Goal: Find specific page/section: Find specific page/section

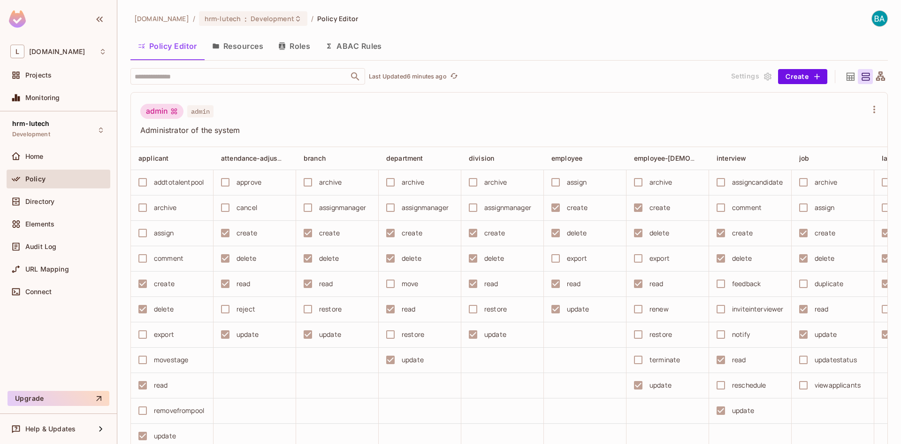
click at [245, 47] on button "Resources" at bounding box center [238, 45] width 66 height 23
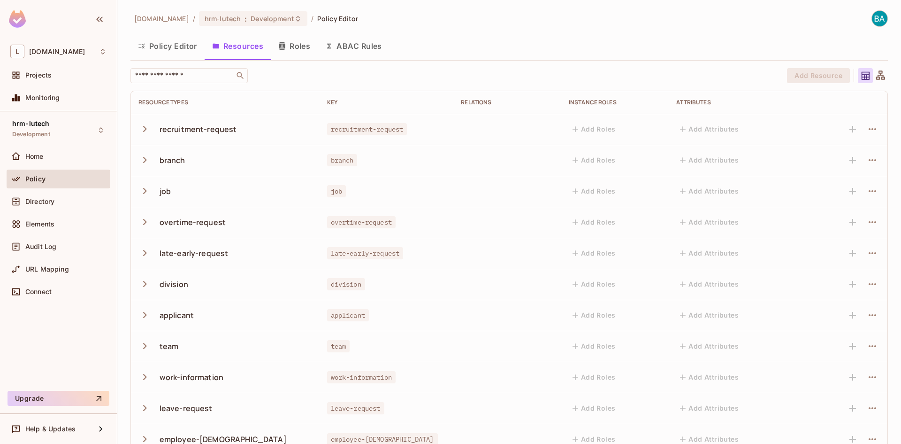
click at [143, 124] on icon "button" at bounding box center [144, 128] width 13 height 13
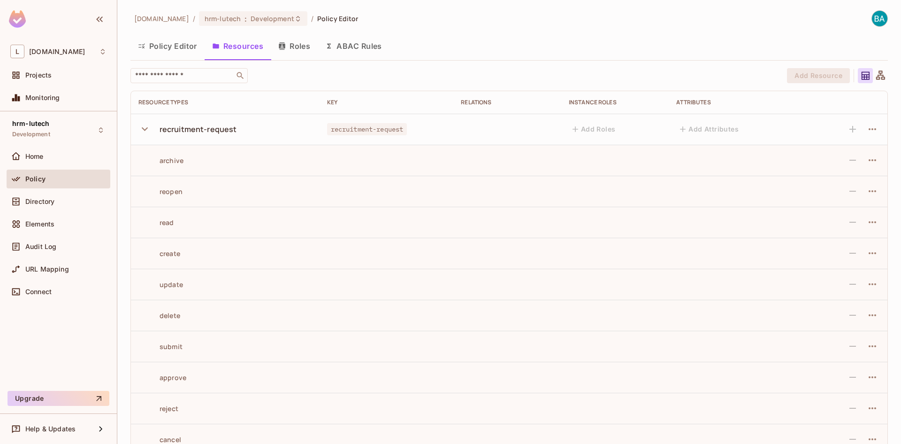
click at [143, 124] on icon "button" at bounding box center [144, 128] width 13 height 13
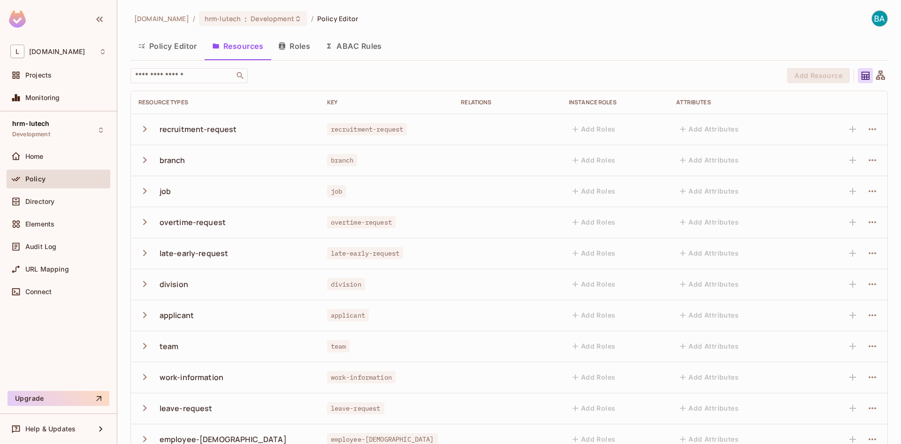
click at [177, 46] on button "Policy Editor" at bounding box center [167, 45] width 74 height 23
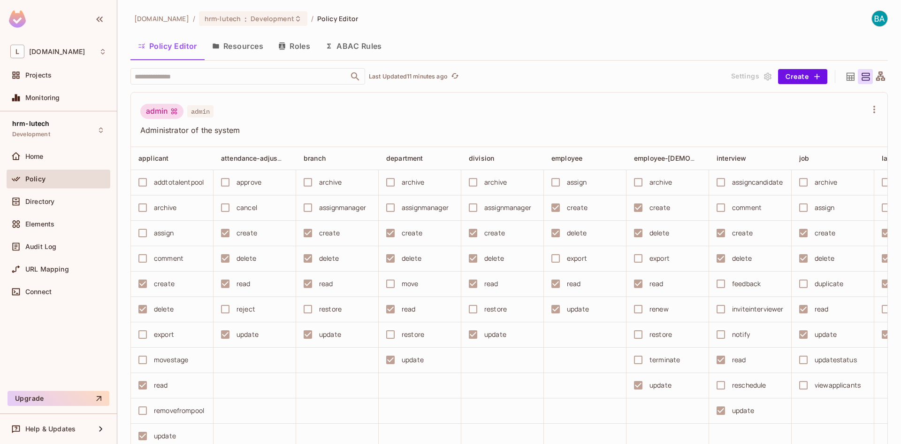
click at [237, 42] on button "Resources" at bounding box center [238, 45] width 66 height 23
